Goal: Task Accomplishment & Management: Use online tool/utility

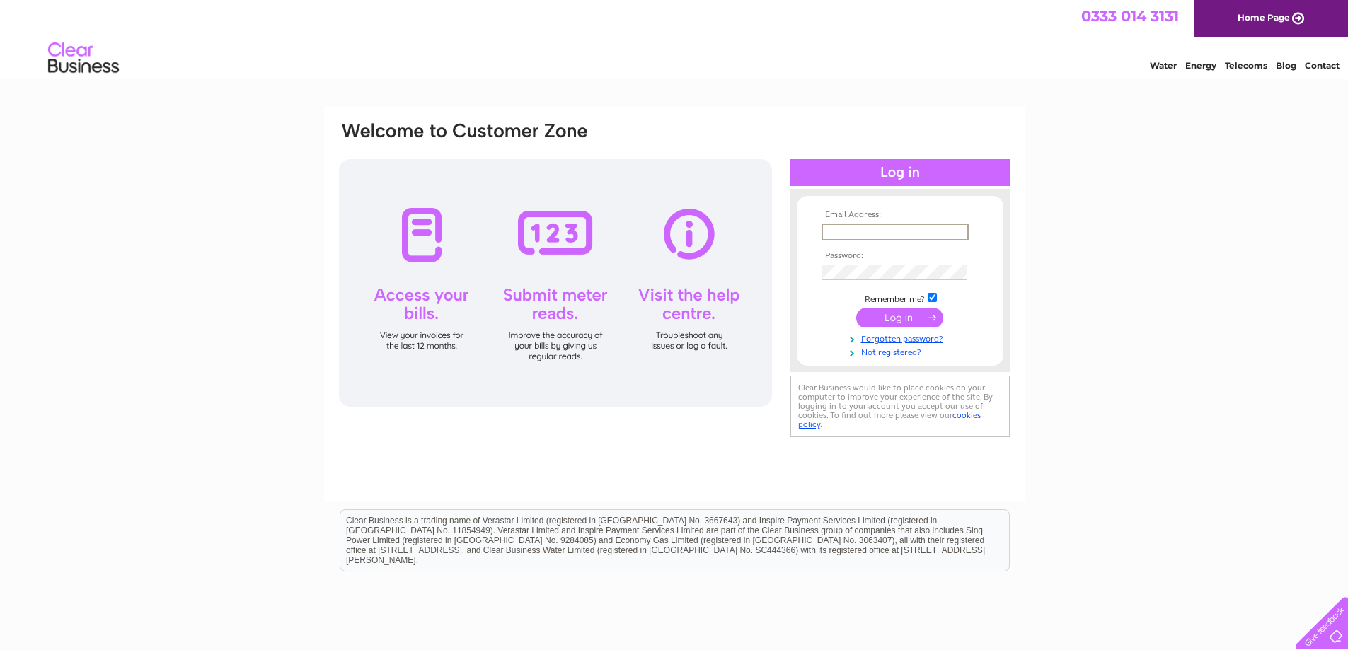
click at [853, 227] on input "text" at bounding box center [895, 232] width 147 height 17
type input "[EMAIL_ADDRESS][DOMAIN_NAME]"
click at [885, 316] on input "submit" at bounding box center [899, 318] width 87 height 20
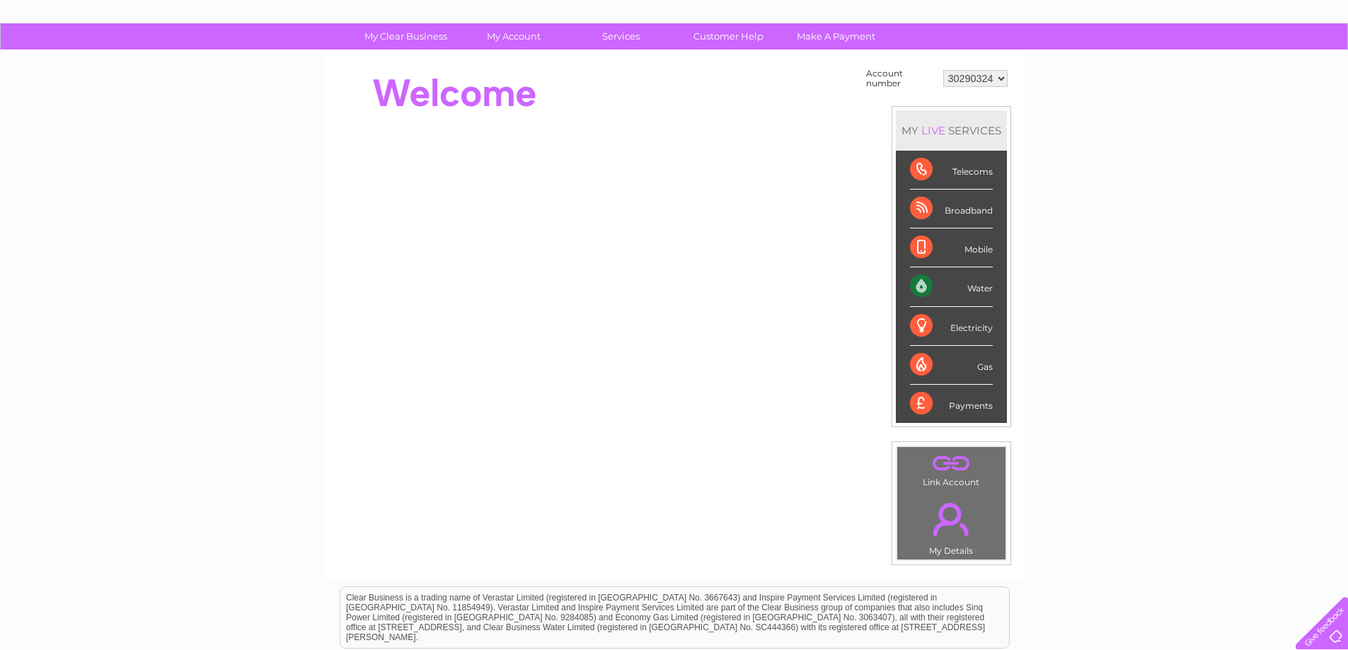
scroll to position [212, 0]
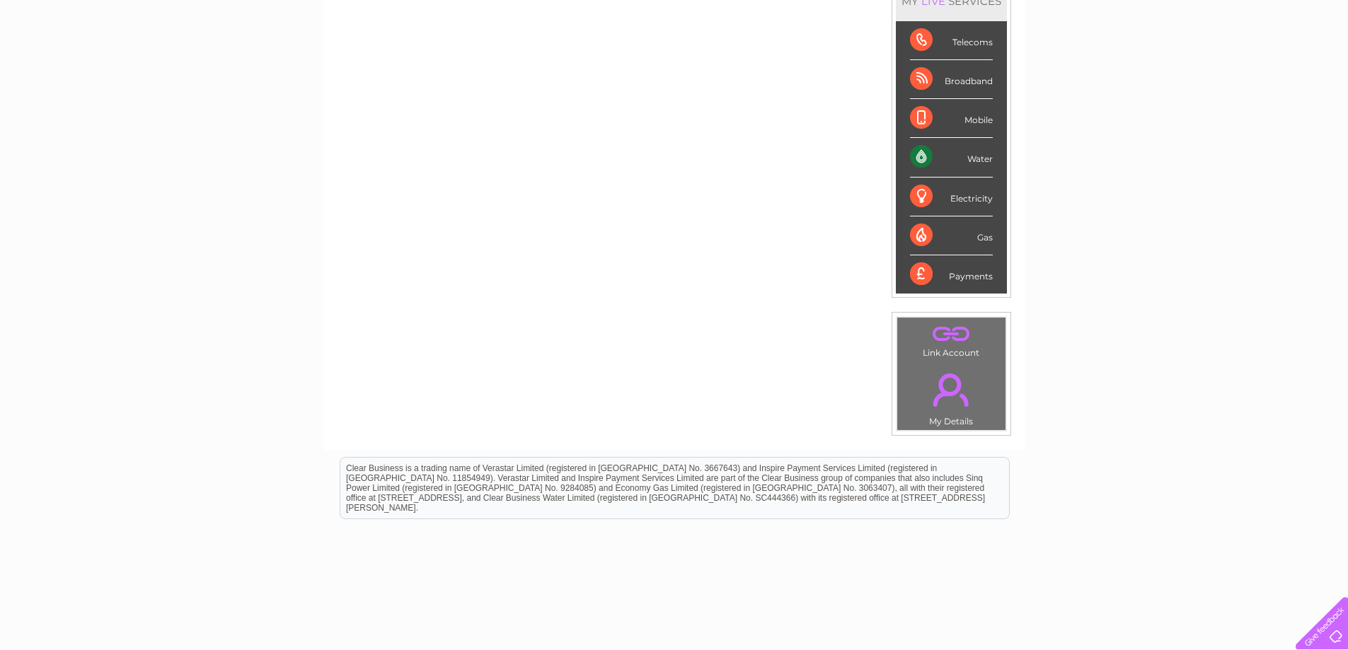
click at [975, 156] on div "Water" at bounding box center [951, 157] width 83 height 39
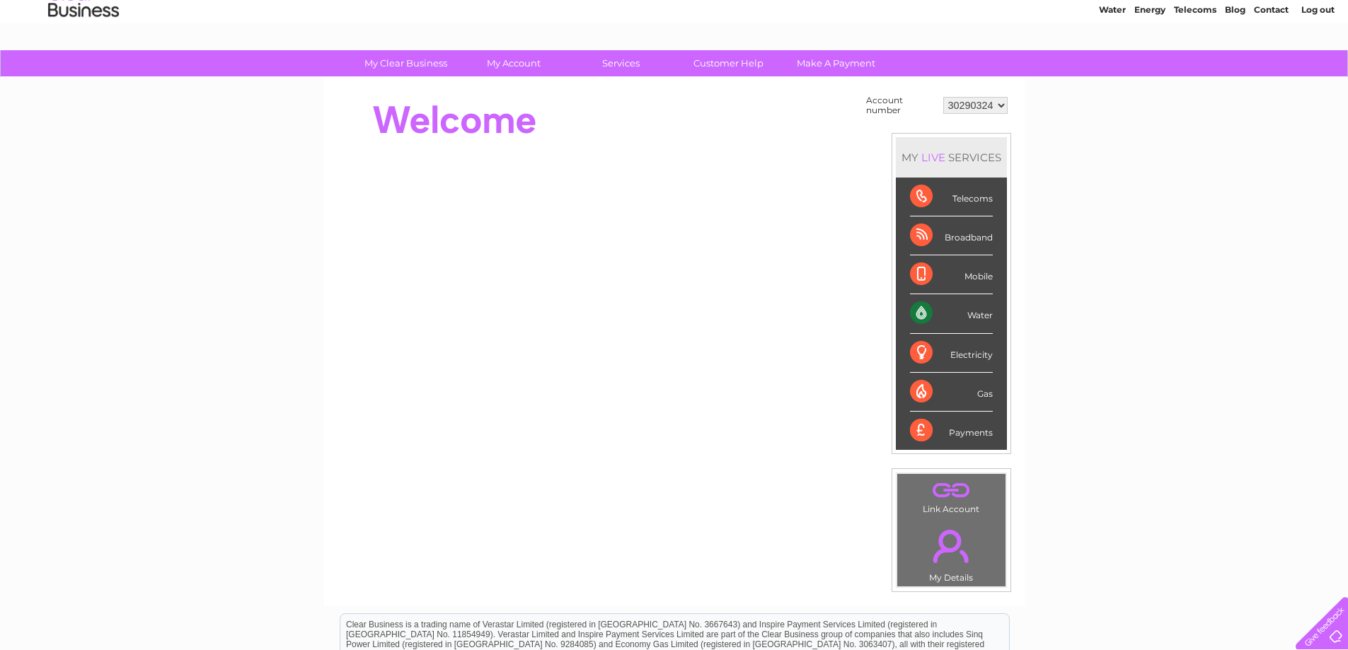
scroll to position [0, 0]
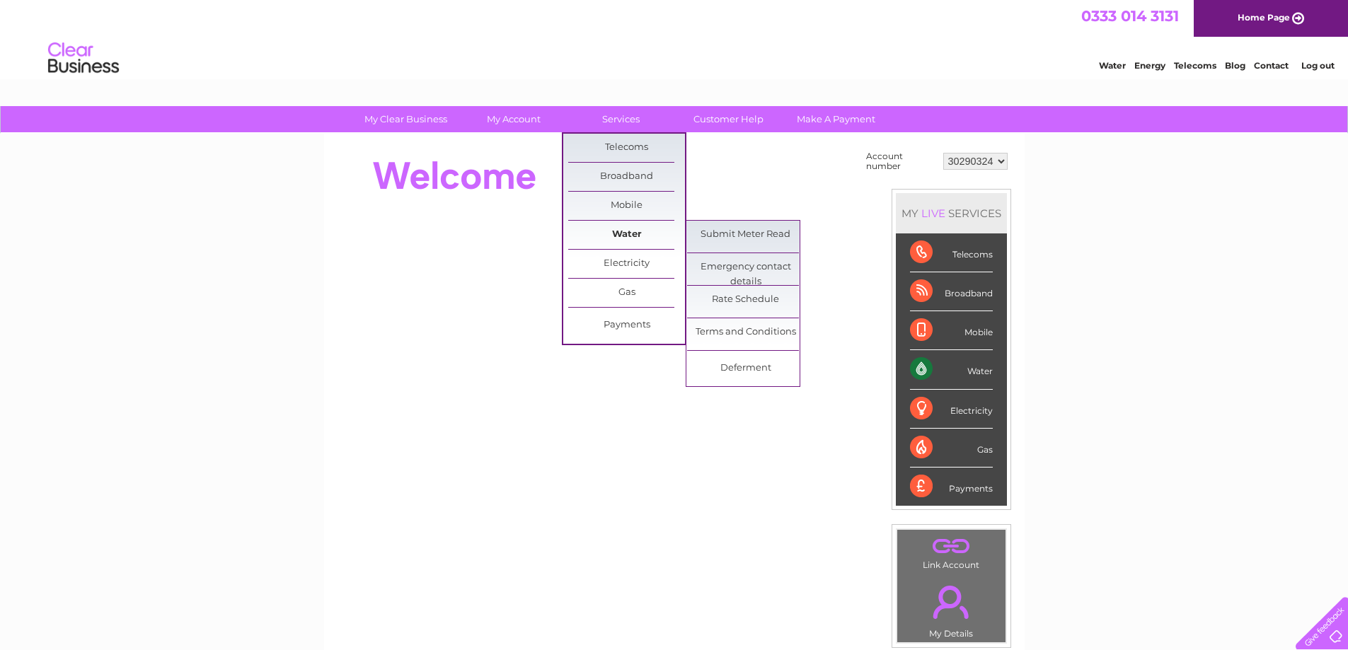
click at [612, 226] on link "Water" at bounding box center [626, 235] width 117 height 28
click at [734, 236] on link "Submit Meter Read" at bounding box center [745, 235] width 117 height 28
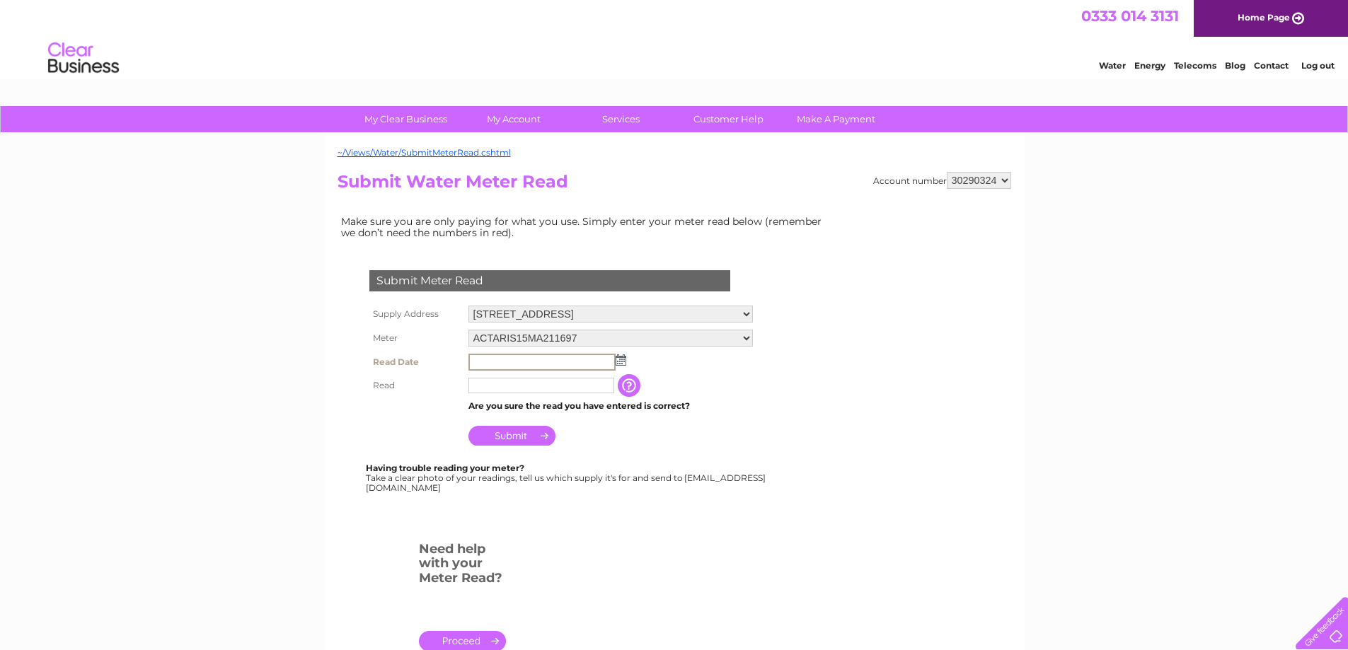
click at [487, 359] on input "text" at bounding box center [542, 362] width 147 height 17
click at [625, 362] on td at bounding box center [611, 361] width 292 height 23
click at [619, 363] on img at bounding box center [619, 359] width 11 height 11
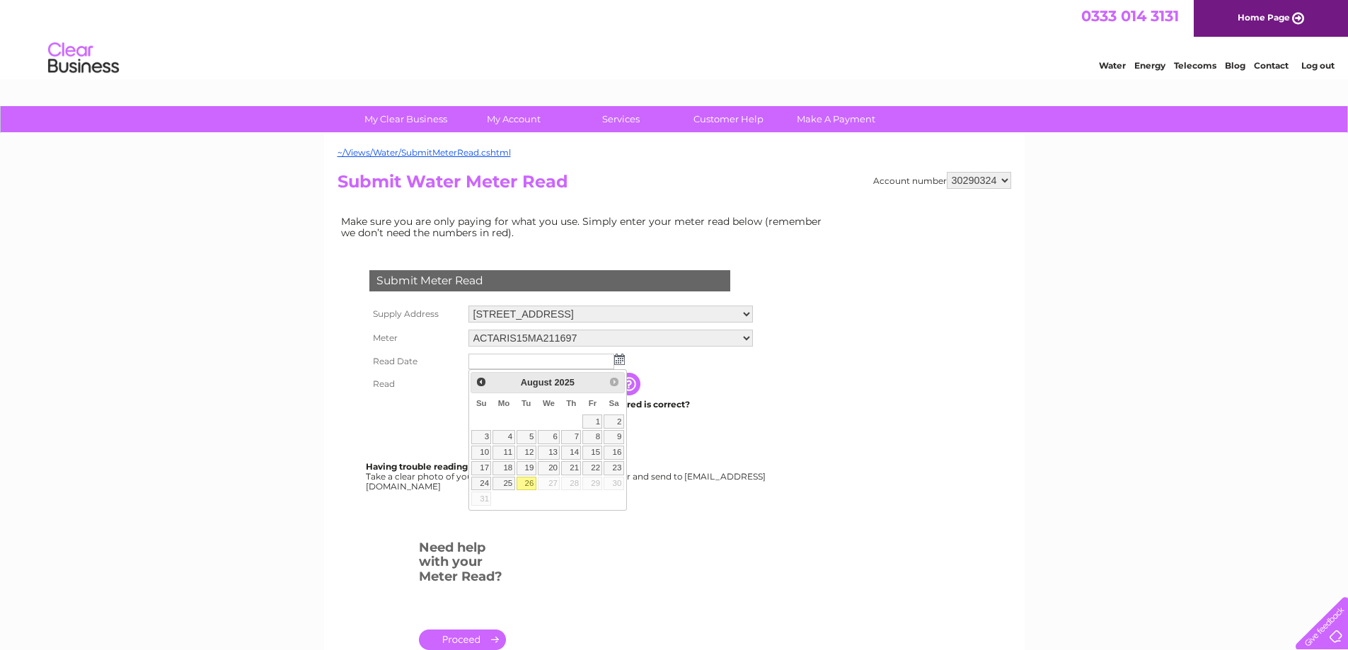
click at [528, 481] on link "26" at bounding box center [527, 484] width 20 height 14
type input "2025/08/26"
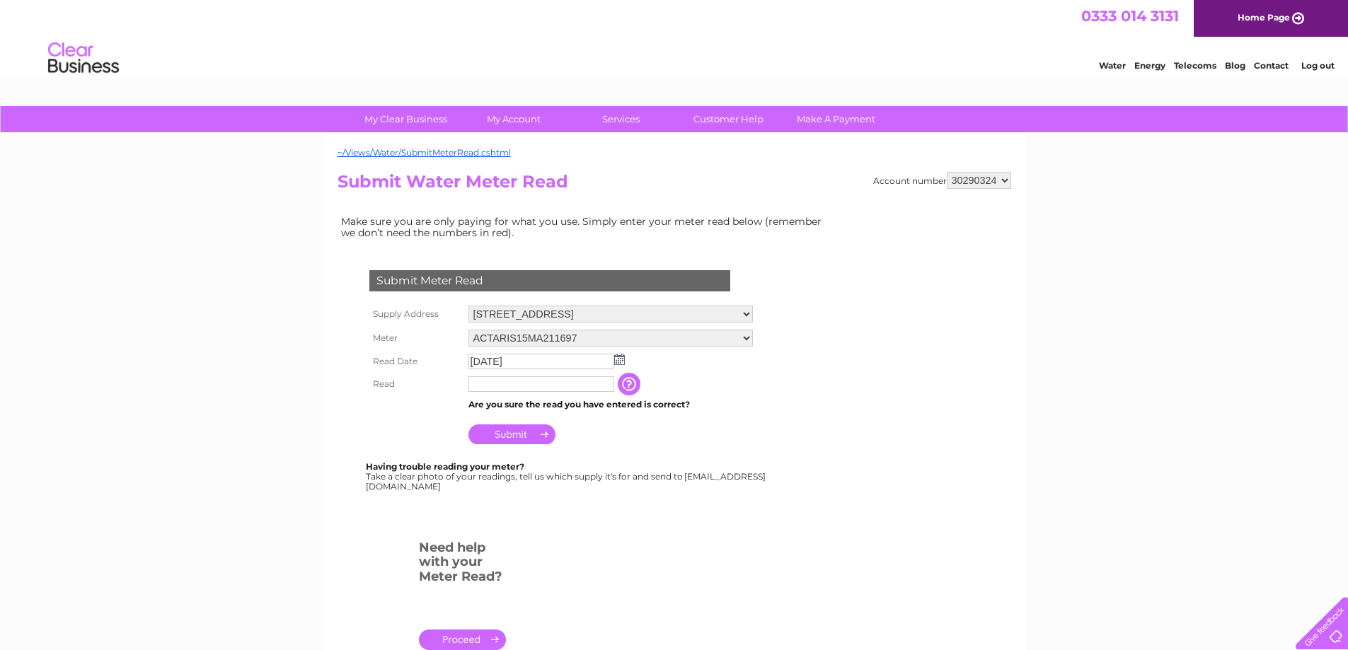
click at [512, 386] on input "text" at bounding box center [542, 385] width 146 height 16
click at [512, 386] on input "text" at bounding box center [542, 385] width 147 height 17
click at [687, 377] on td "The reading you have just taken from your water meter. Our records indicate you…" at bounding box center [701, 385] width 113 height 24
click at [638, 386] on input "button" at bounding box center [630, 384] width 25 height 23
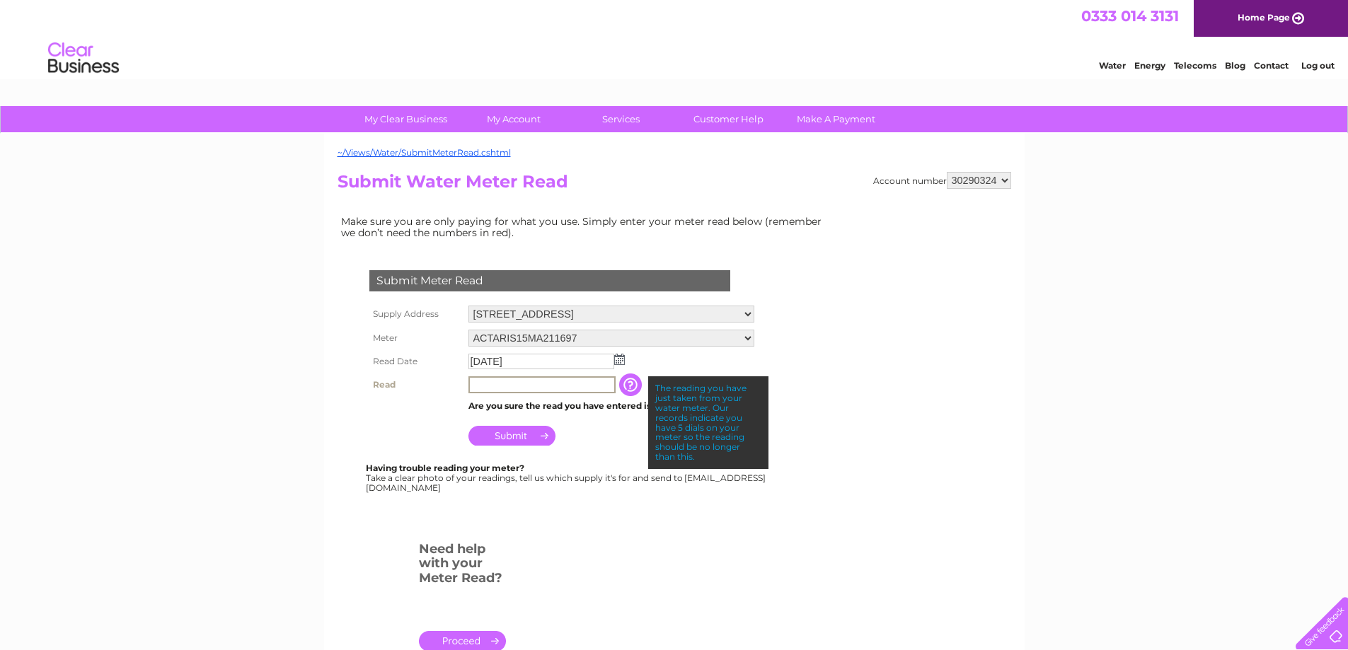
click at [498, 386] on input "text" at bounding box center [542, 385] width 147 height 17
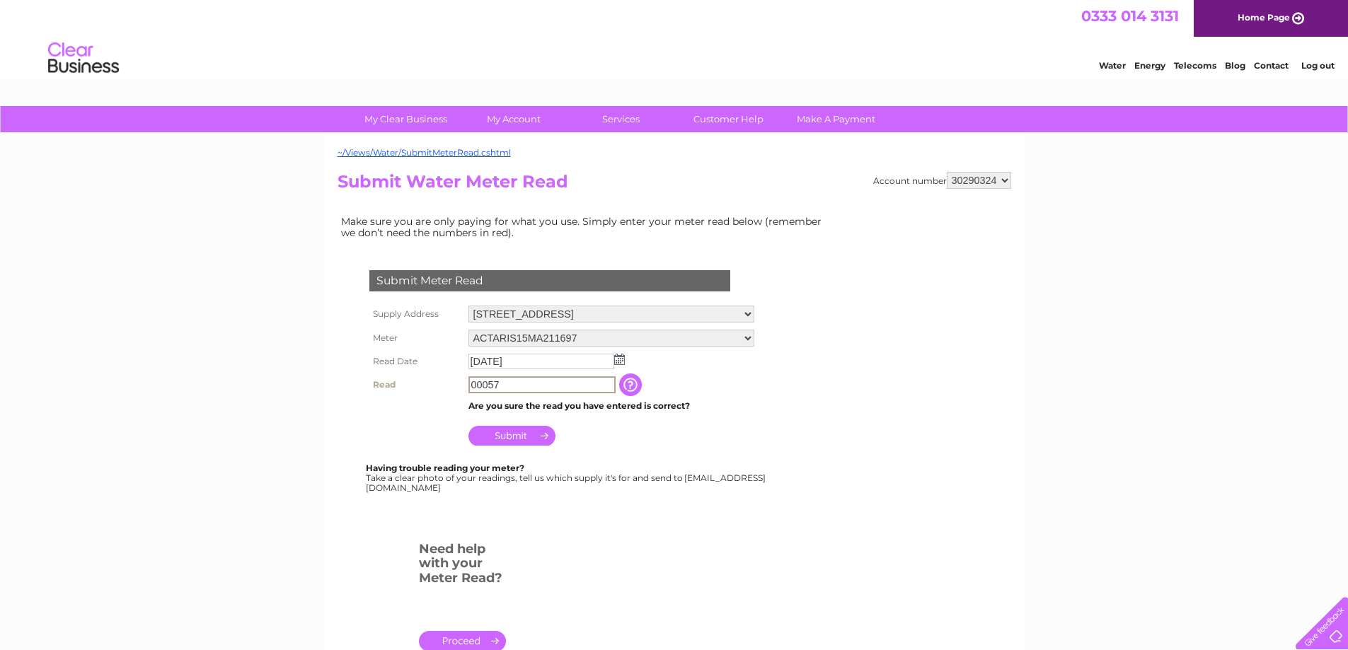
type input "00057"
click at [520, 434] on input "Submit" at bounding box center [512, 436] width 87 height 20
